Goal: Task Accomplishment & Management: Manage account settings

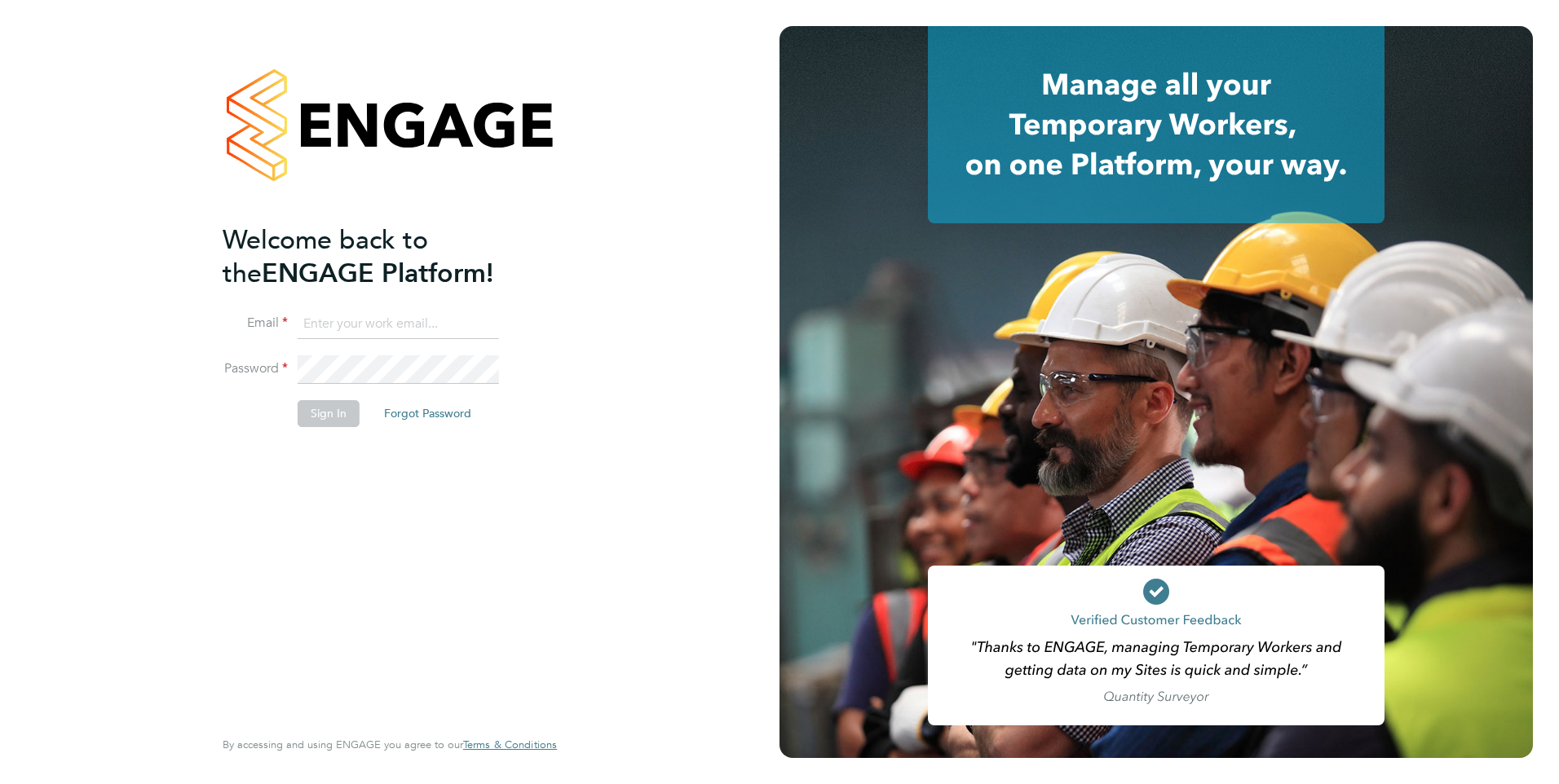
type input "silka.warrick-akerele@ncclondon.ac.uk"
click at [356, 461] on div "Welcome back to the ENGAGE Platform! Email silka.warrick-akerele@ncclondon.ac.u…" at bounding box center [382, 474] width 318 height 501
click at [337, 413] on button "Sign In" at bounding box center [329, 412] width 62 height 26
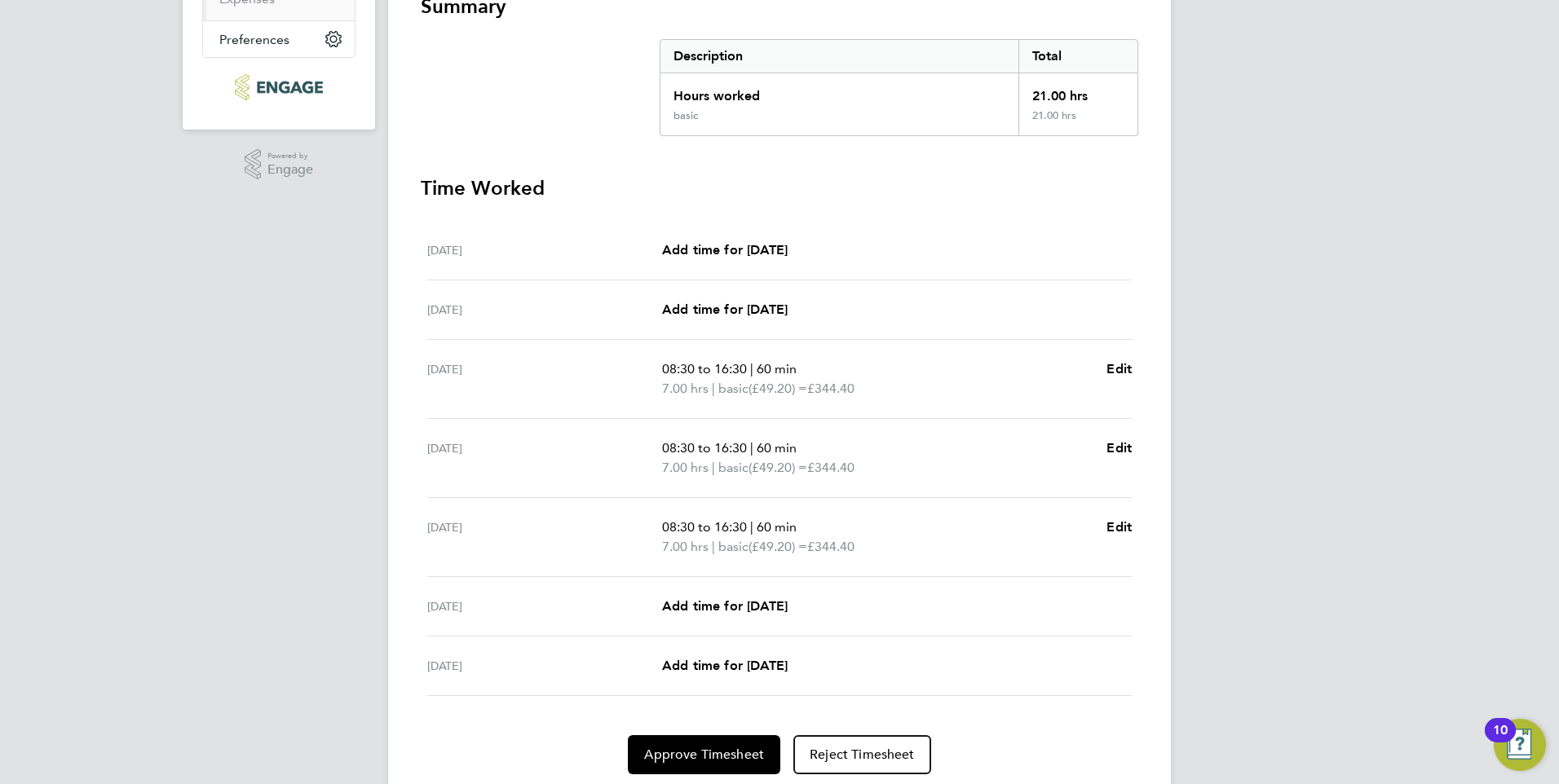
scroll to position [326, 0]
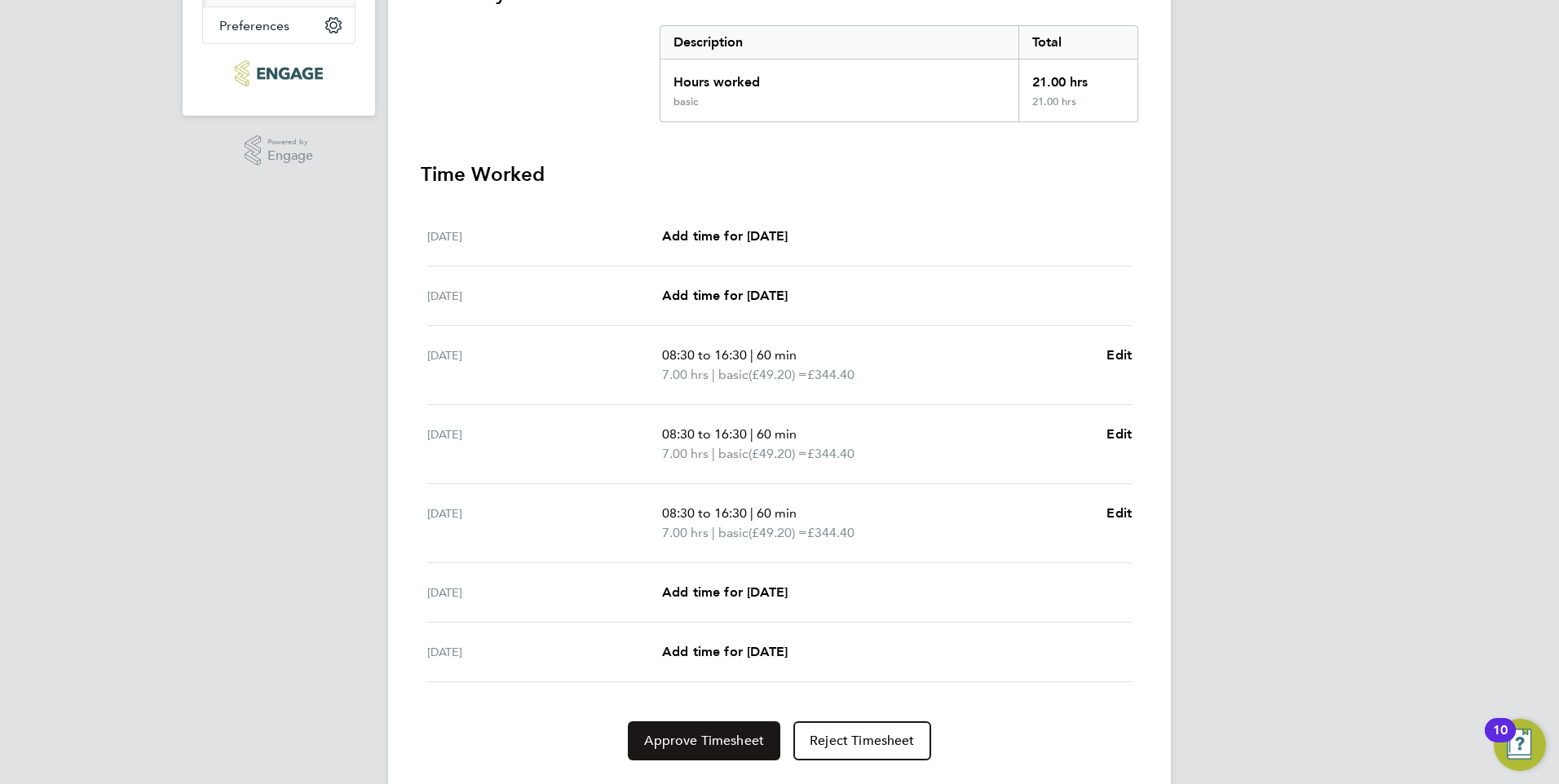
click at [695, 740] on span "Approve Timesheet" at bounding box center [703, 741] width 119 height 16
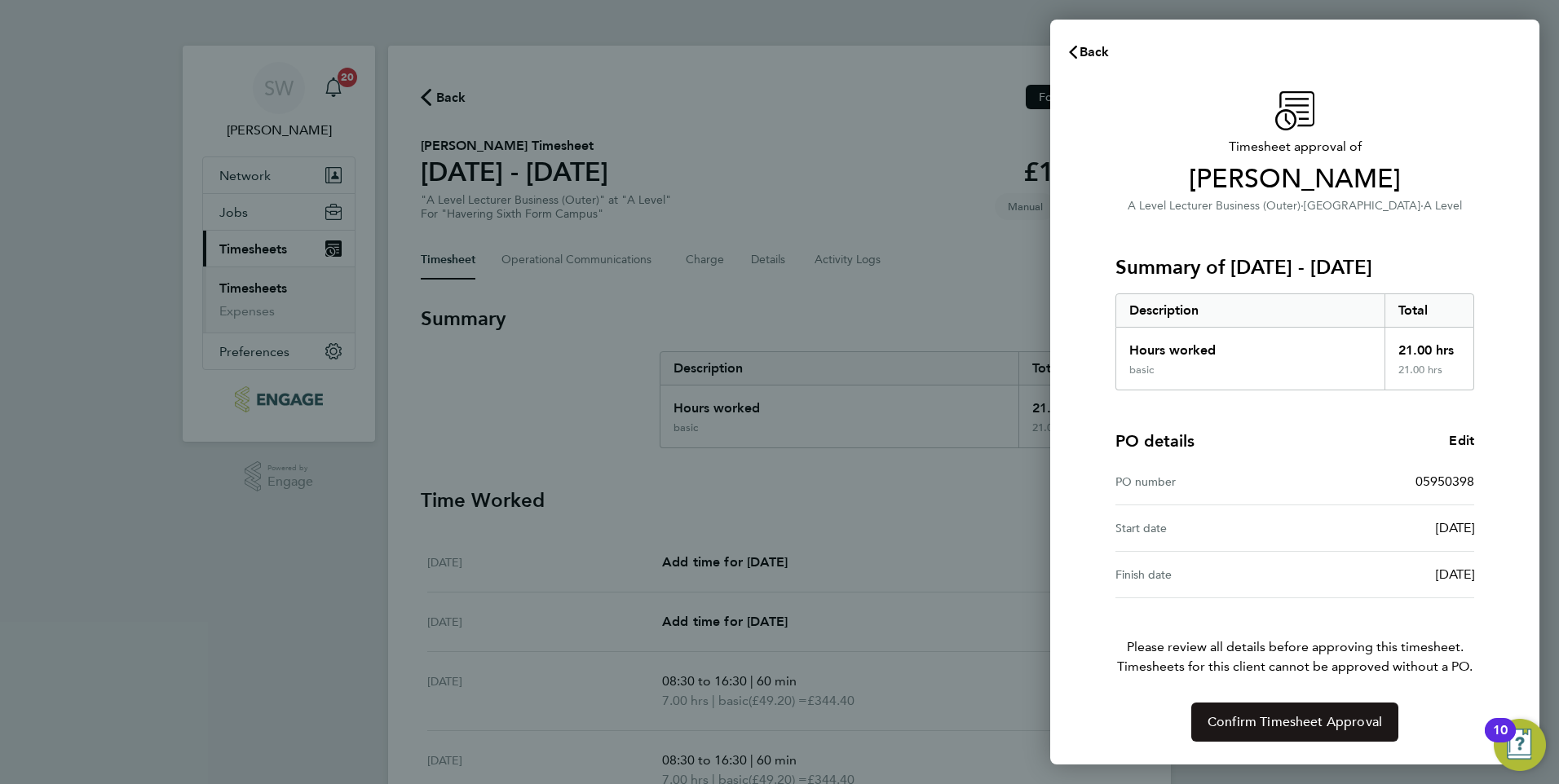
click at [1255, 723] on span "Confirm Timesheet Approval" at bounding box center [1294, 721] width 174 height 16
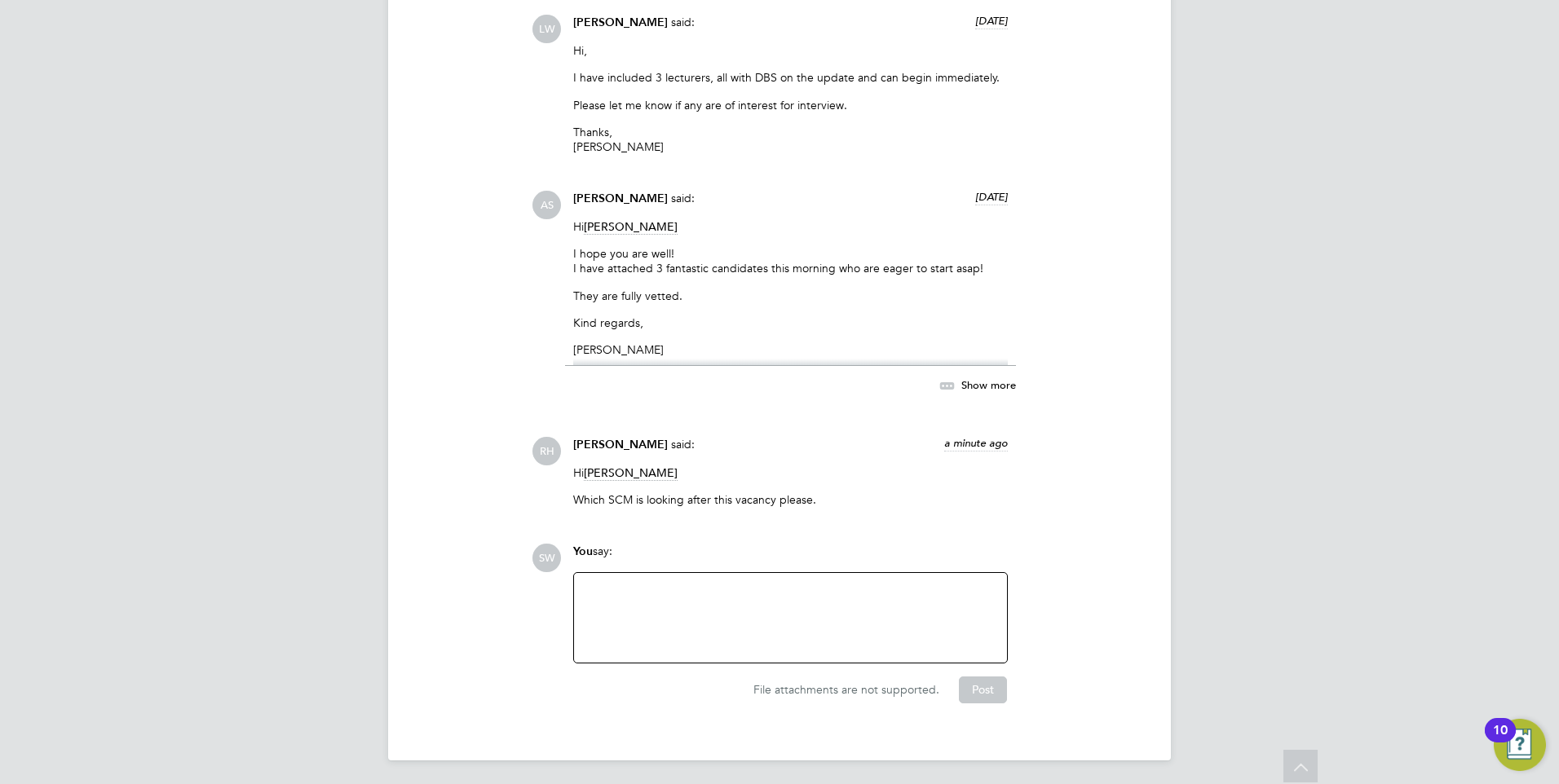
click at [693, 603] on div at bounding box center [790, 617] width 413 height 70
click at [793, 588] on div "The vacancy is in my area. I will review Cvs [DATE]" at bounding box center [790, 617] width 413 height 70
click at [909, 586] on div "The vacancy is in my area. I will review CVs [DATE]" at bounding box center [790, 617] width 413 height 70
click at [982, 692] on button "Post" at bounding box center [983, 689] width 48 height 26
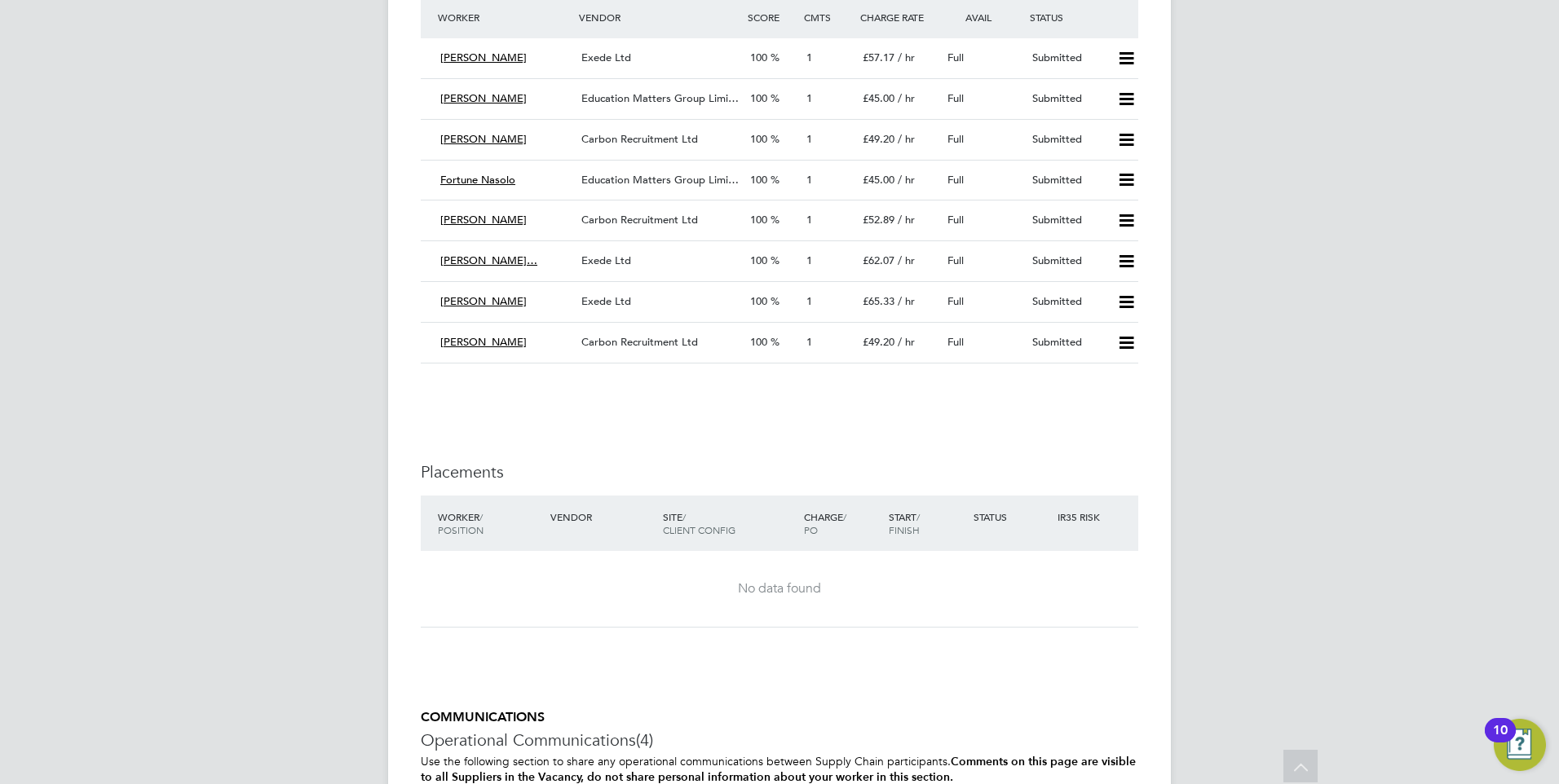
scroll to position [2624, 0]
